Goal: Find specific page/section: Find specific page/section

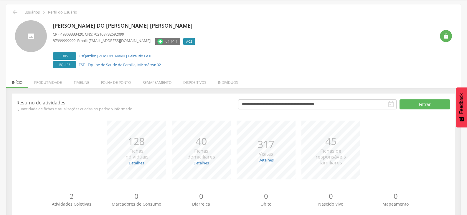
scroll to position [36, 0]
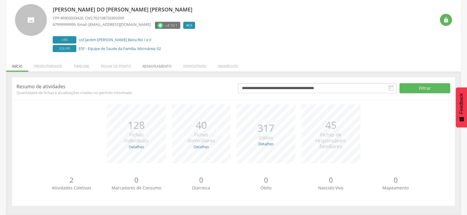
click at [160, 67] on li "Remapeamento" at bounding box center [157, 65] width 41 height 14
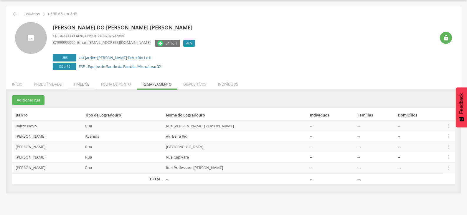
click at [88, 85] on li "Timeline" at bounding box center [81, 83] width 27 height 14
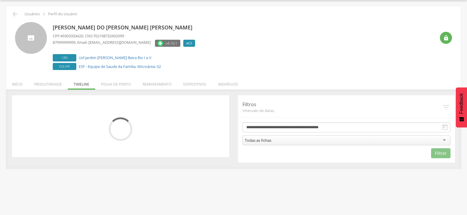
scroll to position [36, 0]
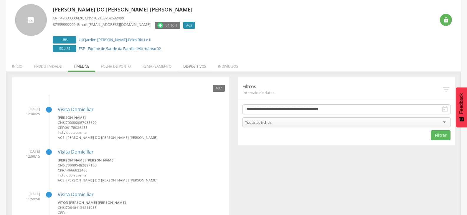
click at [206, 67] on li "Dispositivos" at bounding box center [194, 65] width 35 height 14
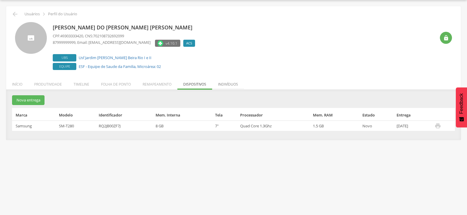
click at [232, 84] on li "Indivíduos" at bounding box center [228, 83] width 32 height 14
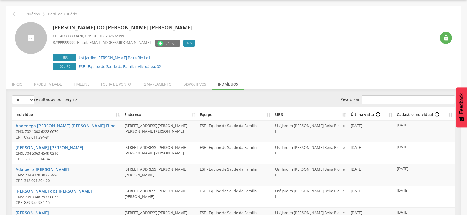
scroll to position [36, 0]
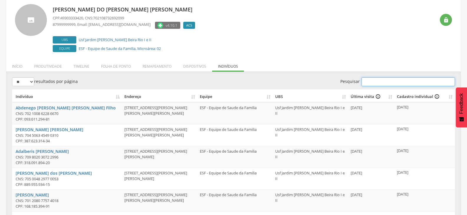
click at [371, 83] on input "Pesquisar" at bounding box center [407, 81] width 93 height 9
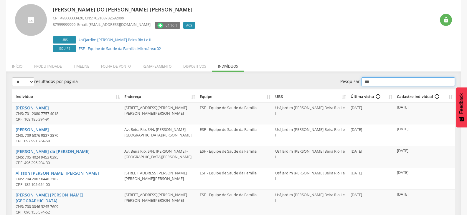
type input "****"
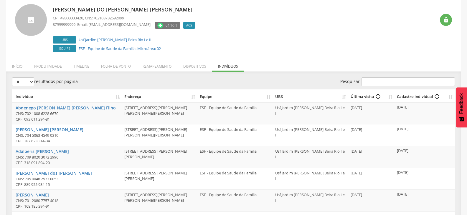
click at [130, 97] on th "Endereço" at bounding box center [159, 95] width 75 height 13
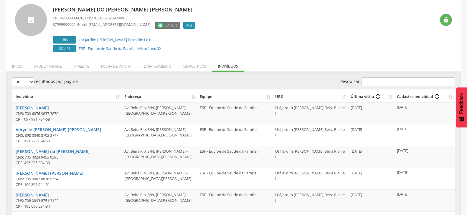
click at [132, 97] on th "Endereço" at bounding box center [159, 95] width 75 height 13
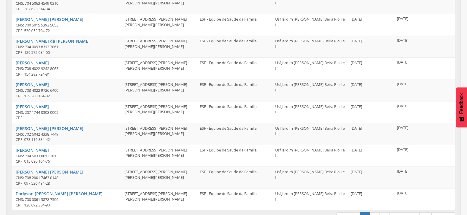
scroll to position [162, 0]
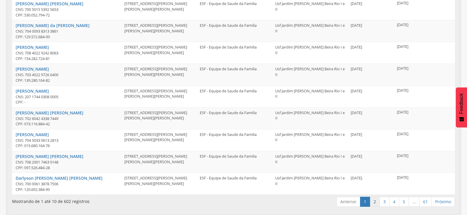
click at [374, 200] on link "2" at bounding box center [374, 202] width 10 height 10
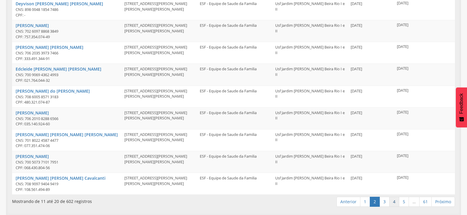
click at [389, 201] on link "4" at bounding box center [394, 202] width 10 height 10
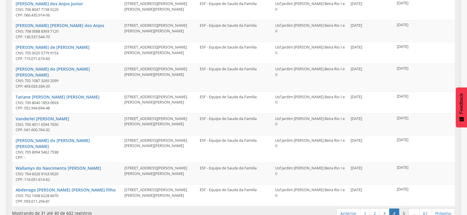
click at [406, 209] on link "5" at bounding box center [404, 214] width 10 height 10
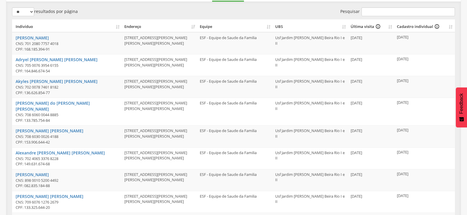
scroll to position [14, 0]
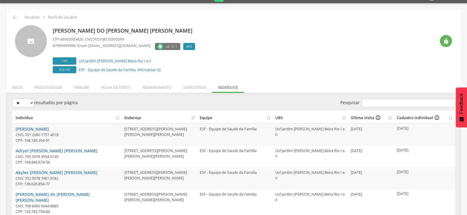
click at [120, 117] on th "Indivíduo" at bounding box center [67, 117] width 110 height 13
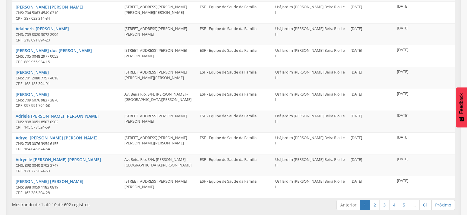
scroll to position [162, 0]
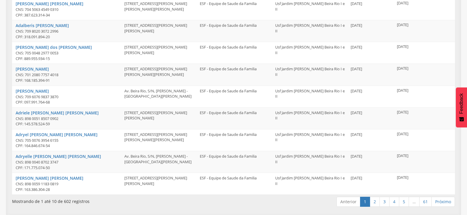
click at [350, 201] on link "Anterior" at bounding box center [348, 202] width 24 height 10
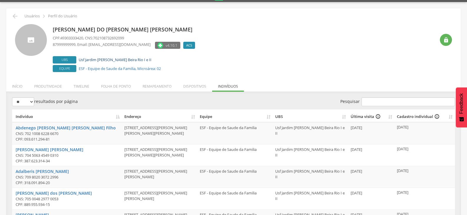
scroll to position [14, 0]
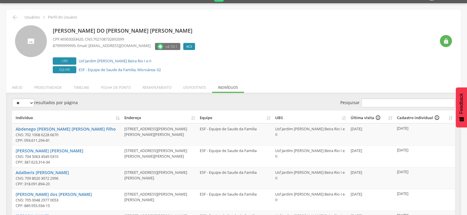
click at [131, 117] on th "Endereço" at bounding box center [159, 117] width 75 height 13
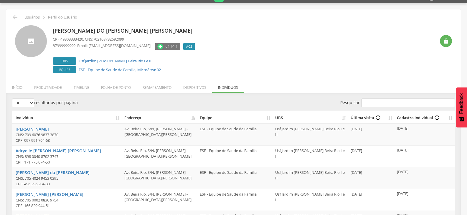
click at [135, 117] on th "Endereço" at bounding box center [159, 117] width 75 height 13
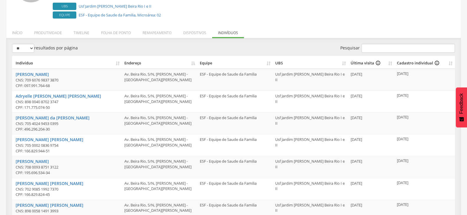
scroll to position [162, 0]
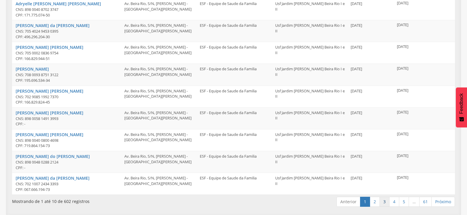
click at [386, 198] on link "3" at bounding box center [384, 202] width 10 height 10
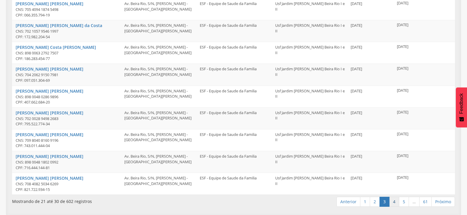
click at [392, 201] on link "4" at bounding box center [394, 202] width 10 height 10
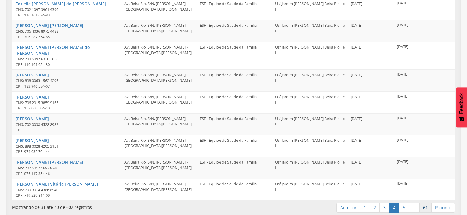
click at [429, 203] on link "61" at bounding box center [425, 208] width 12 height 10
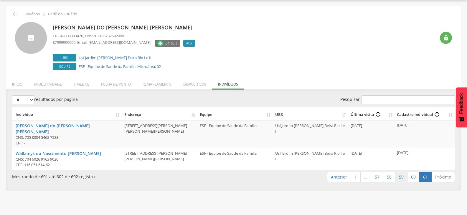
click at [397, 173] on link "59" at bounding box center [401, 177] width 12 height 10
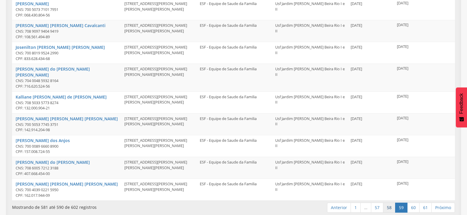
click at [391, 203] on link "58" at bounding box center [389, 208] width 12 height 10
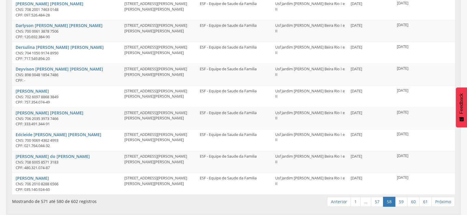
click at [384, 202] on link "58" at bounding box center [389, 202] width 12 height 10
click at [379, 202] on link "57" at bounding box center [377, 202] width 12 height 10
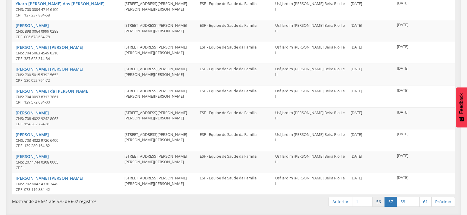
click at [379, 201] on link "56" at bounding box center [378, 202] width 12 height 10
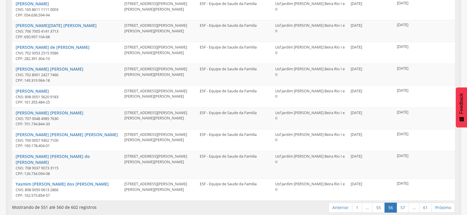
click at [379, 203] on link "55" at bounding box center [378, 208] width 12 height 10
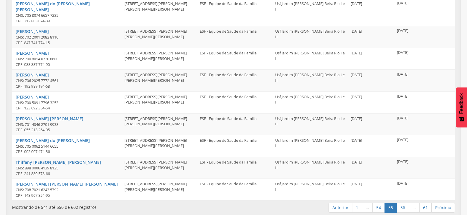
click at [379, 203] on link "54" at bounding box center [378, 208] width 12 height 10
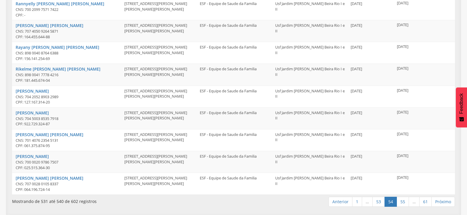
click at [379, 201] on link "53" at bounding box center [378, 202] width 12 height 10
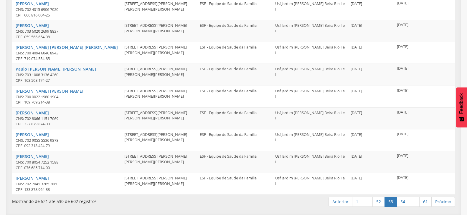
click at [379, 201] on link "52" at bounding box center [378, 202] width 12 height 10
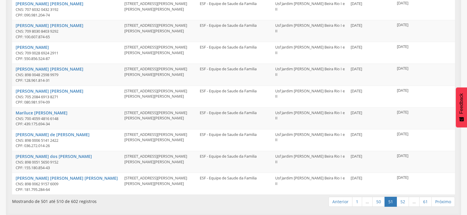
click at [379, 201] on link "50" at bounding box center [378, 202] width 12 height 10
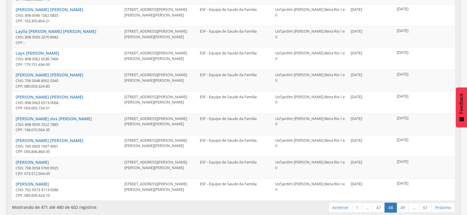
click at [379, 203] on link "47" at bounding box center [378, 208] width 12 height 10
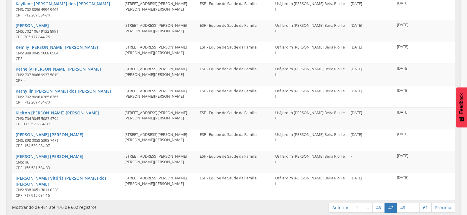
click at [379, 203] on link "46" at bounding box center [378, 208] width 12 height 10
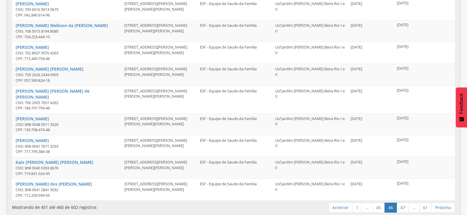
click at [379, 203] on link "45" at bounding box center [378, 208] width 12 height 10
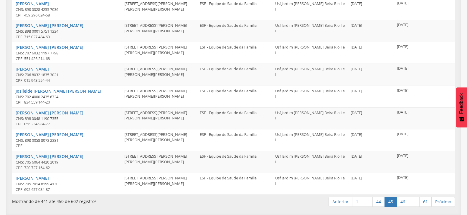
click at [379, 201] on link "44" at bounding box center [378, 202] width 12 height 10
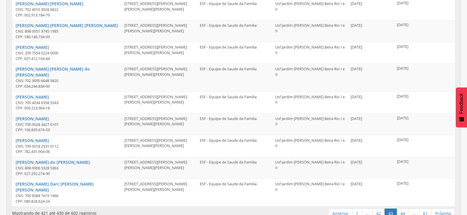
click at [379, 209] on link "42" at bounding box center [378, 214] width 12 height 10
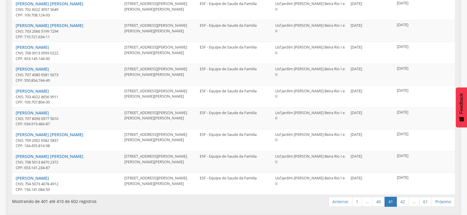
click at [379, 201] on link "40" at bounding box center [378, 202] width 12 height 10
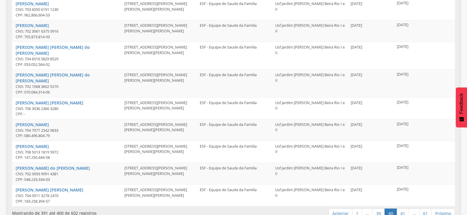
click at [379, 209] on link "39" at bounding box center [378, 214] width 12 height 10
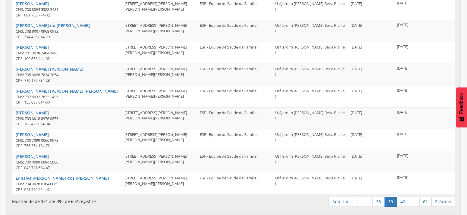
click at [379, 201] on link "38" at bounding box center [378, 202] width 12 height 10
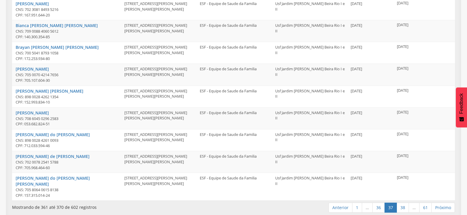
click at [379, 203] on link "36" at bounding box center [378, 208] width 12 height 10
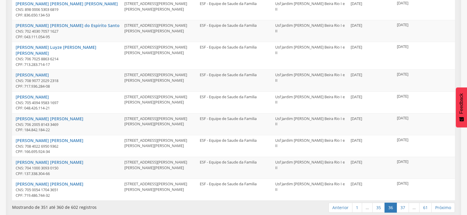
click at [379, 203] on link "35" at bounding box center [378, 208] width 12 height 10
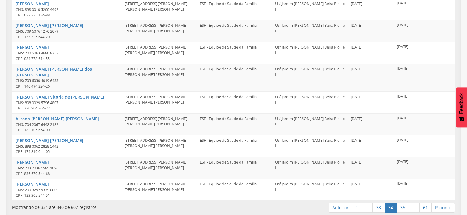
click at [379, 203] on link "33" at bounding box center [378, 208] width 12 height 10
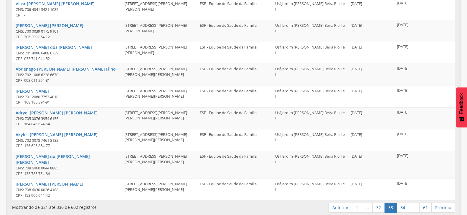
click at [379, 203] on link "32" at bounding box center [378, 208] width 12 height 10
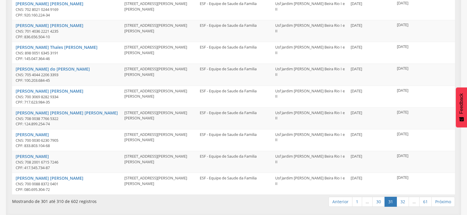
click at [379, 201] on link "30" at bounding box center [378, 202] width 12 height 10
click at [379, 201] on link "29" at bounding box center [378, 202] width 12 height 10
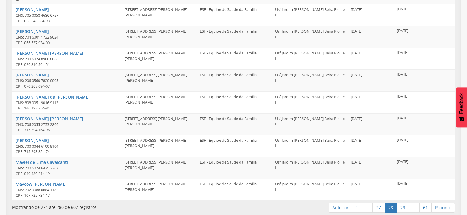
click at [379, 203] on link "27" at bounding box center [378, 208] width 12 height 10
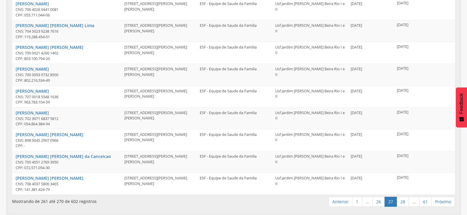
click at [379, 201] on link "26" at bounding box center [378, 202] width 12 height 10
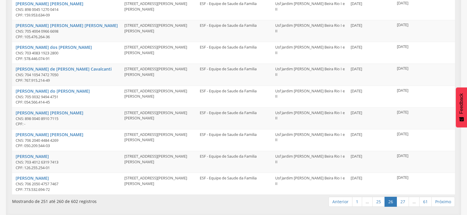
click at [379, 201] on link "25" at bounding box center [378, 202] width 12 height 10
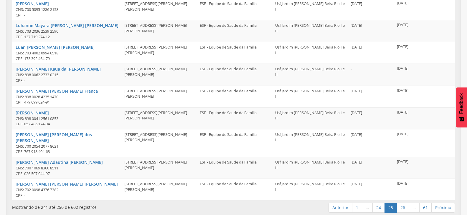
click at [379, 203] on link "24" at bounding box center [378, 208] width 12 height 10
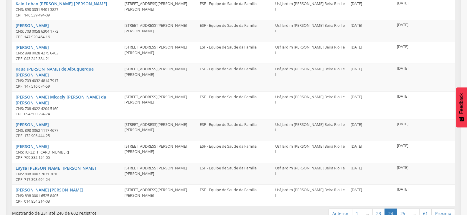
click at [379, 209] on link "23" at bounding box center [378, 214] width 12 height 10
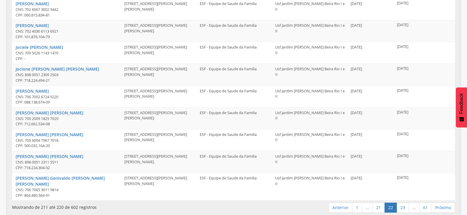
click at [379, 203] on link "21" at bounding box center [378, 208] width 12 height 10
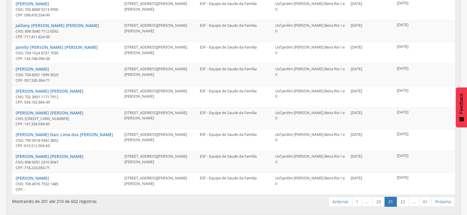
click at [379, 201] on link "20" at bounding box center [378, 202] width 12 height 10
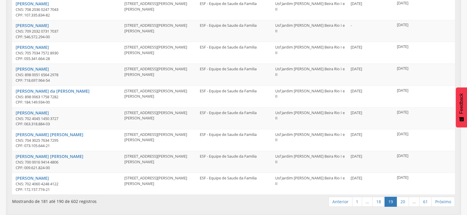
click at [379, 201] on link "18" at bounding box center [378, 202] width 12 height 10
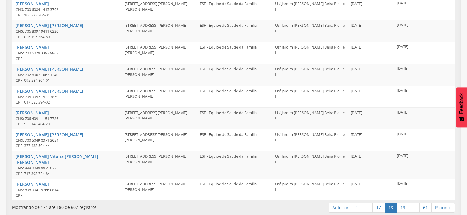
click at [379, 203] on link "17" at bounding box center [378, 208] width 12 height 10
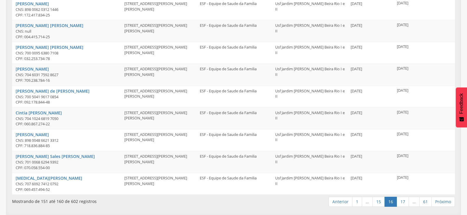
click at [379, 201] on link "15" at bounding box center [378, 202] width 12 height 10
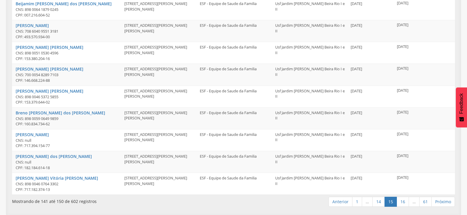
click at [379, 201] on link "14" at bounding box center [378, 202] width 12 height 10
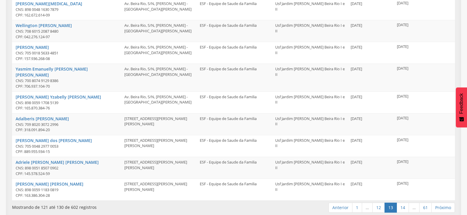
click at [379, 203] on link "12" at bounding box center [378, 208] width 12 height 10
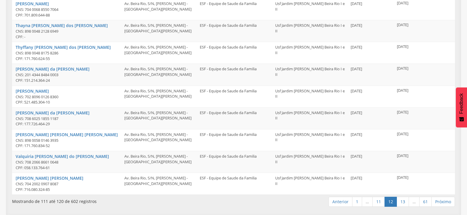
click at [379, 201] on link "11" at bounding box center [378, 202] width 12 height 10
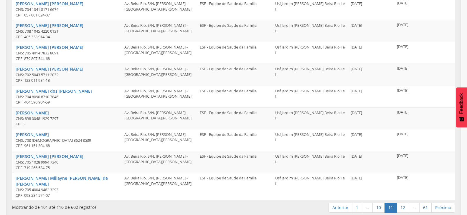
click at [379, 203] on link "10" at bounding box center [378, 208] width 12 height 10
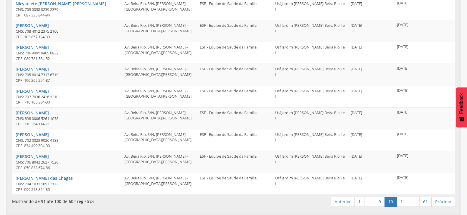
click at [379, 201] on link "9" at bounding box center [379, 202] width 10 height 10
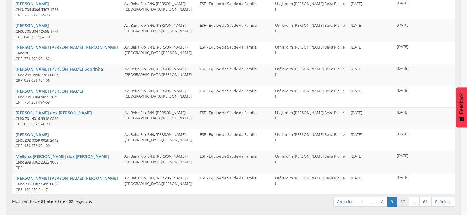
click at [399, 202] on link "10" at bounding box center [402, 202] width 12 height 10
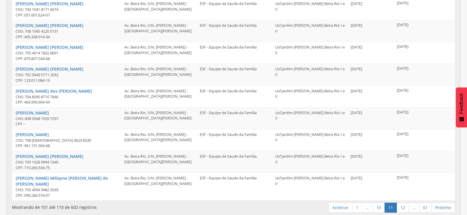
click at [399, 203] on link "12" at bounding box center [402, 208] width 12 height 10
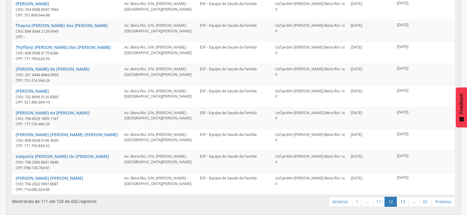
click at [399, 202] on link "13" at bounding box center [402, 202] width 12 height 10
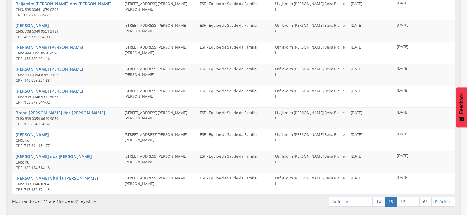
click at [399, 202] on link "16" at bounding box center [402, 202] width 12 height 10
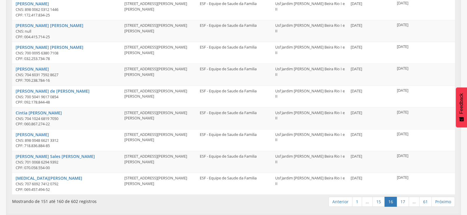
click at [399, 202] on link "17" at bounding box center [402, 202] width 12 height 10
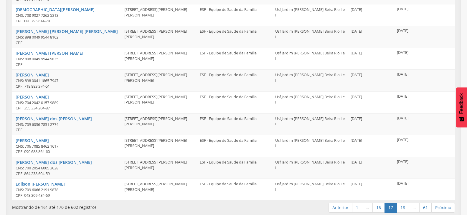
click at [399, 203] on link "18" at bounding box center [402, 208] width 12 height 10
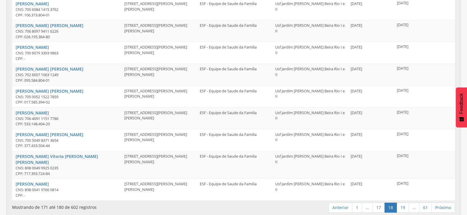
click at [399, 203] on link "19" at bounding box center [402, 208] width 12 height 10
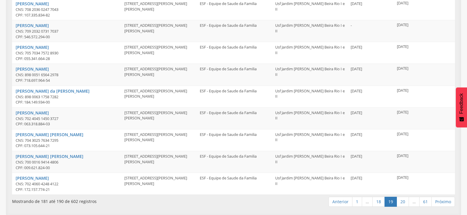
click at [399, 202] on link "20" at bounding box center [402, 202] width 12 height 10
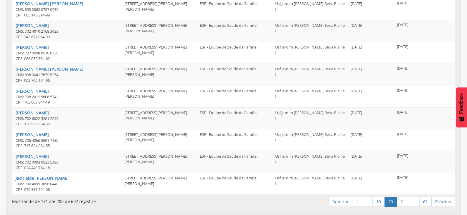
click at [399, 202] on link "21" at bounding box center [402, 202] width 12 height 10
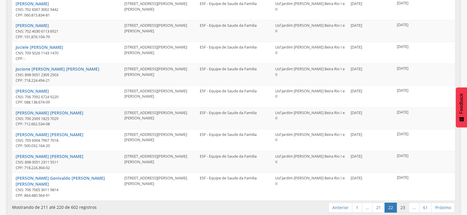
click at [403, 205] on link "23" at bounding box center [402, 208] width 12 height 10
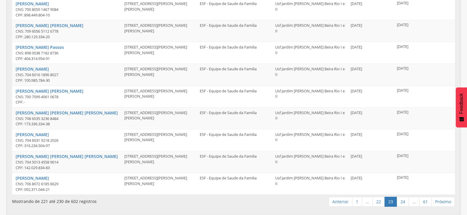
click at [403, 205] on link "24" at bounding box center [402, 202] width 12 height 10
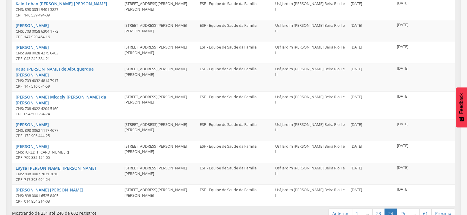
click at [403, 209] on link "25" at bounding box center [402, 214] width 12 height 10
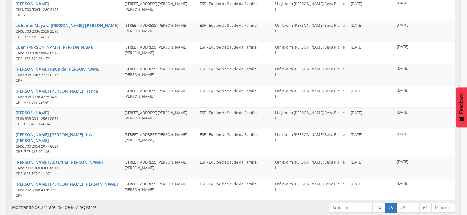
click at [403, 205] on link "26" at bounding box center [402, 208] width 12 height 10
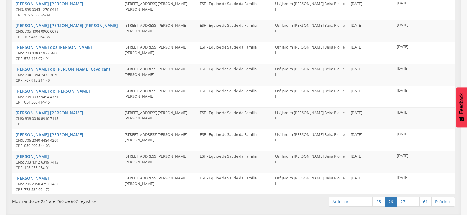
click at [403, 205] on link "27" at bounding box center [402, 202] width 12 height 10
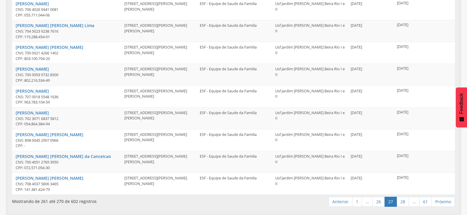
click at [403, 205] on link "28" at bounding box center [402, 202] width 12 height 10
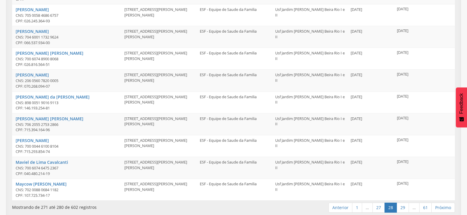
click at [403, 205] on link "29" at bounding box center [402, 208] width 12 height 10
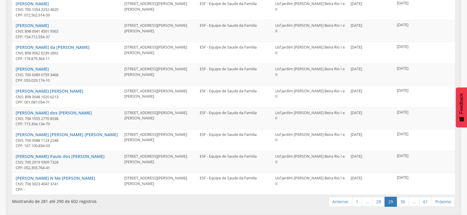
click at [403, 205] on link "30" at bounding box center [402, 202] width 12 height 10
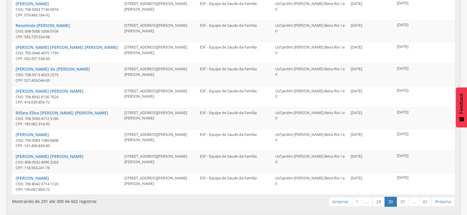
click at [403, 205] on link "31" at bounding box center [402, 202] width 12 height 10
click at [403, 205] on link "32" at bounding box center [402, 202] width 12 height 10
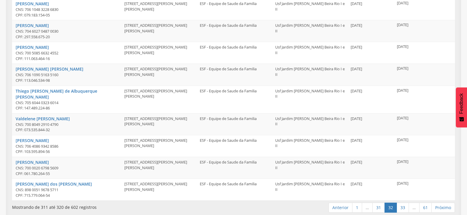
click at [403, 205] on link "33" at bounding box center [402, 208] width 12 height 10
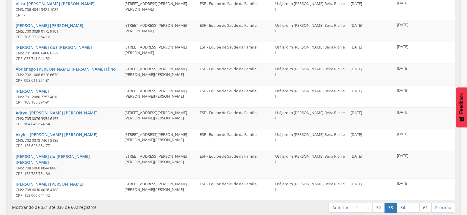
click at [403, 205] on link "34" at bounding box center [402, 208] width 12 height 10
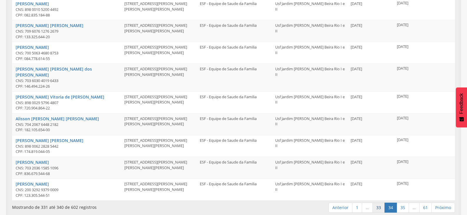
click at [376, 204] on link "33" at bounding box center [378, 208] width 12 height 10
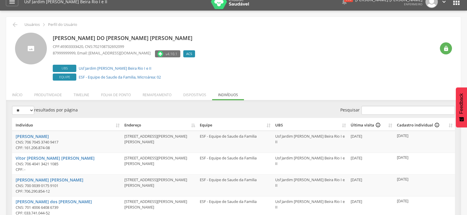
scroll to position [0, 0]
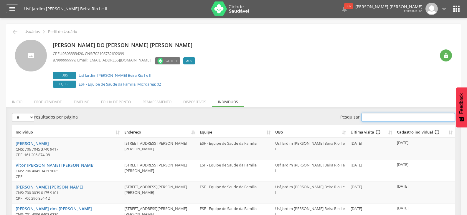
click at [387, 117] on input "Pesquisar" at bounding box center [407, 117] width 93 height 9
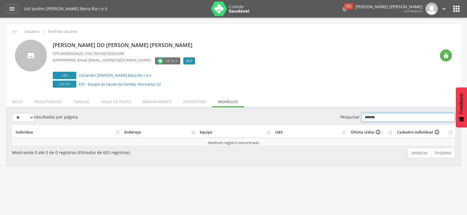
type input "******"
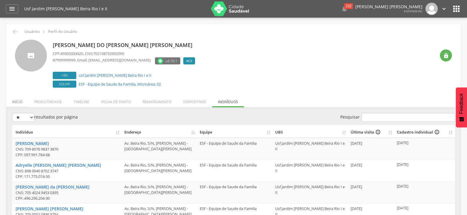
click at [22, 103] on li "Início" at bounding box center [17, 101] width 22 height 14
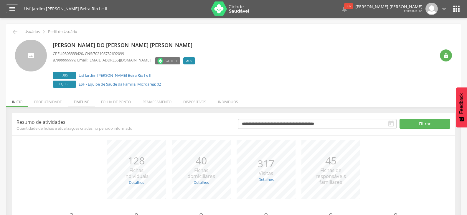
click at [81, 101] on li "Timeline" at bounding box center [81, 101] width 27 height 14
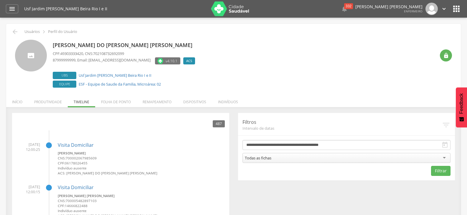
click at [149, 104] on li "Remapeamento" at bounding box center [157, 101] width 41 height 14
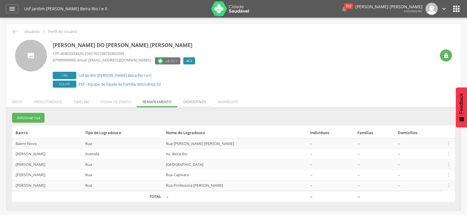
click at [192, 98] on li "Dispositivos" at bounding box center [194, 101] width 35 height 14
